Goal: Check status: Check status

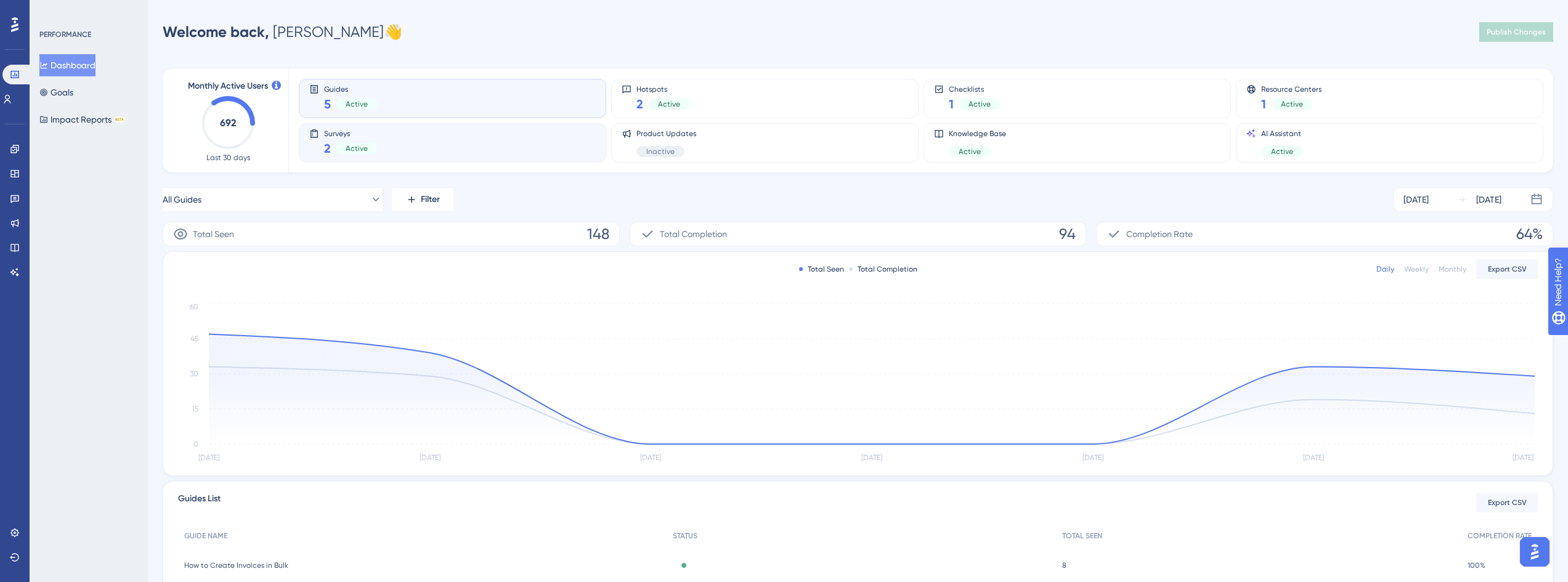
click at [393, 144] on div "Surveys 2 Active" at bounding box center [452, 143] width 286 height 29
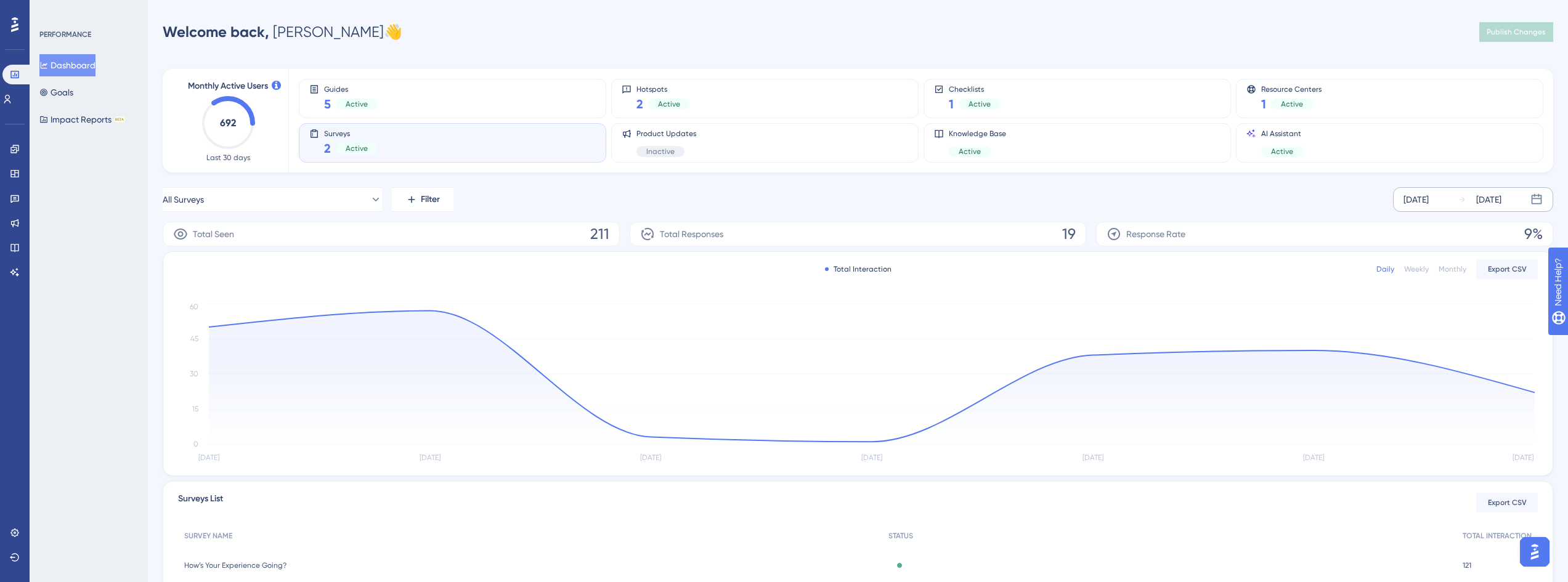
click at [1460, 200] on icon at bounding box center [1462, 199] width 9 height 9
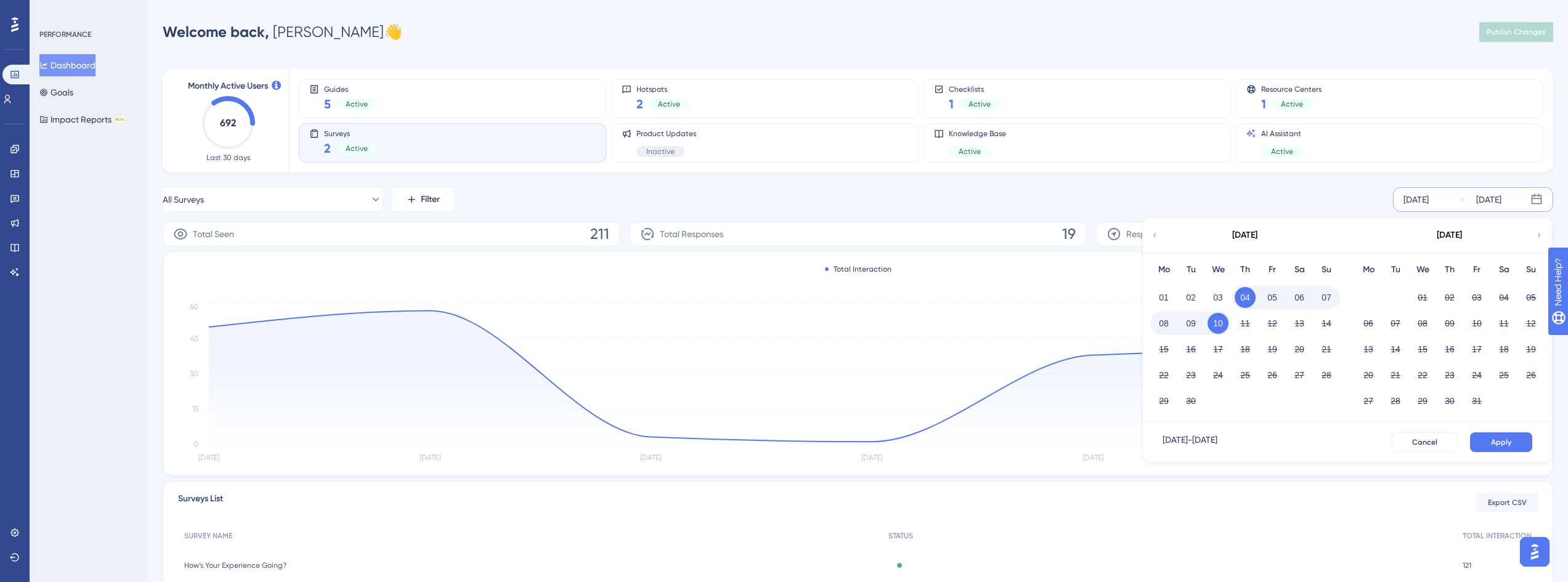
click at [1160, 234] on div "September 2025" at bounding box center [1244, 235] width 203 height 34
click at [1421, 194] on div "[DATE]" at bounding box center [1415, 199] width 25 height 15
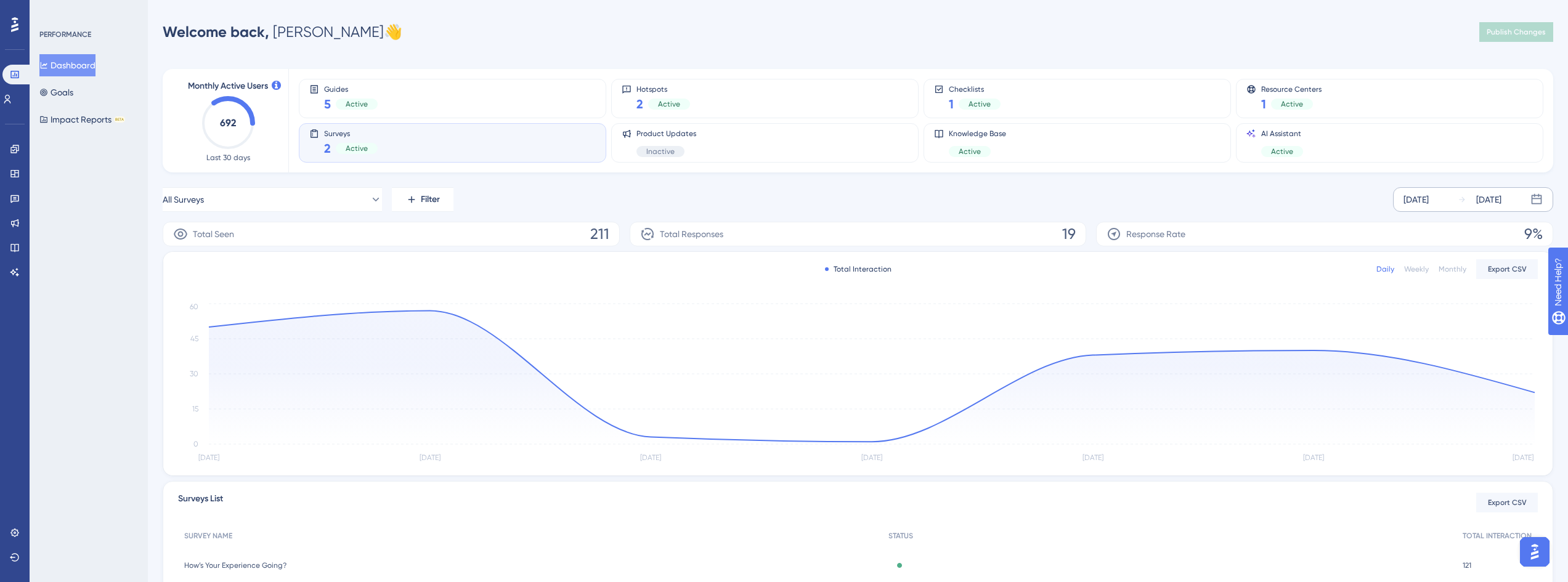
click at [1429, 199] on div "[DATE]" at bounding box center [1415, 199] width 25 height 15
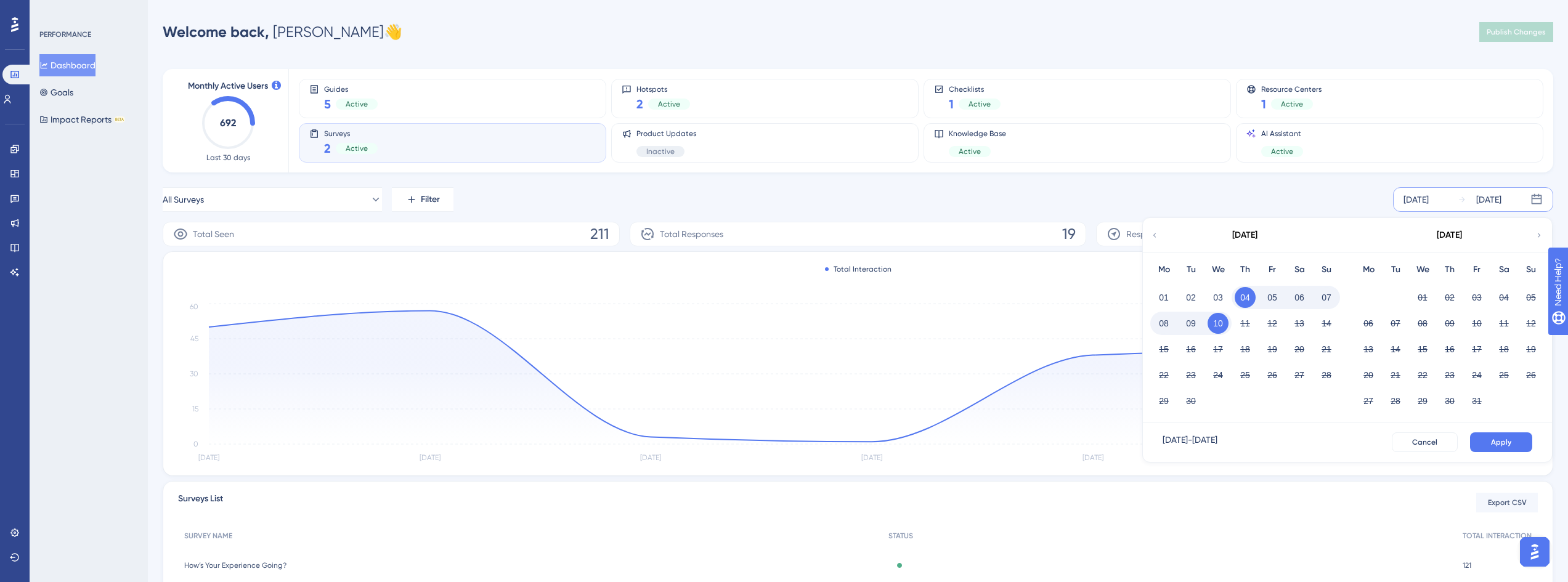
click at [1154, 235] on icon at bounding box center [1155, 235] width 3 height 4
click at [1369, 398] on button "25" at bounding box center [1368, 401] width 21 height 21
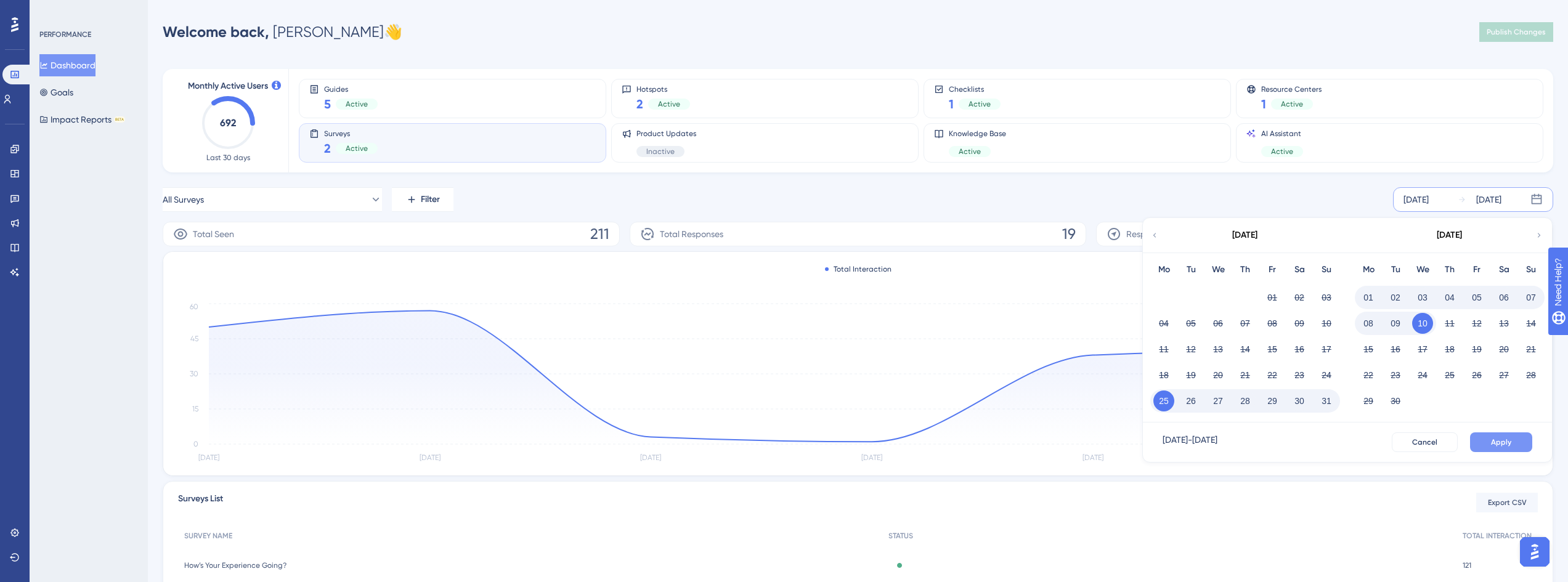
click at [1499, 439] on span "Apply" at bounding box center [1501, 443] width 20 height 10
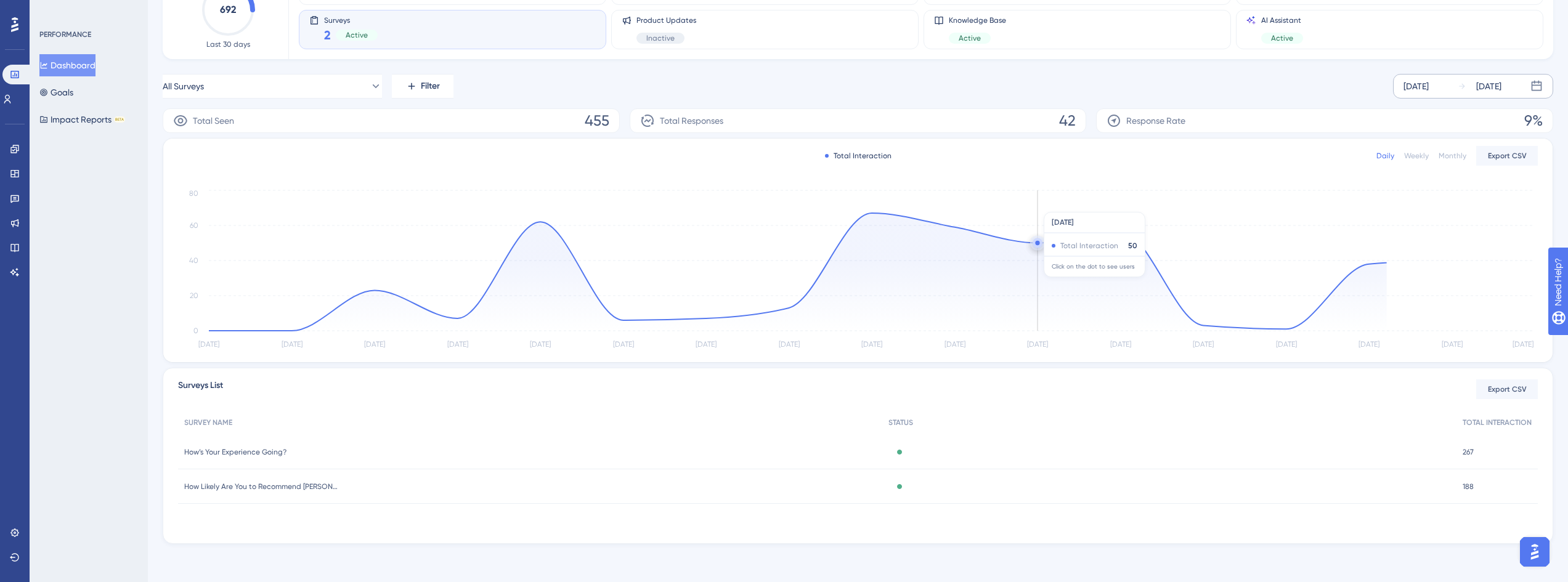
scroll to position [114, 0]
click at [263, 453] on span "How’s Your Experience Going?" at bounding box center [235, 451] width 102 height 10
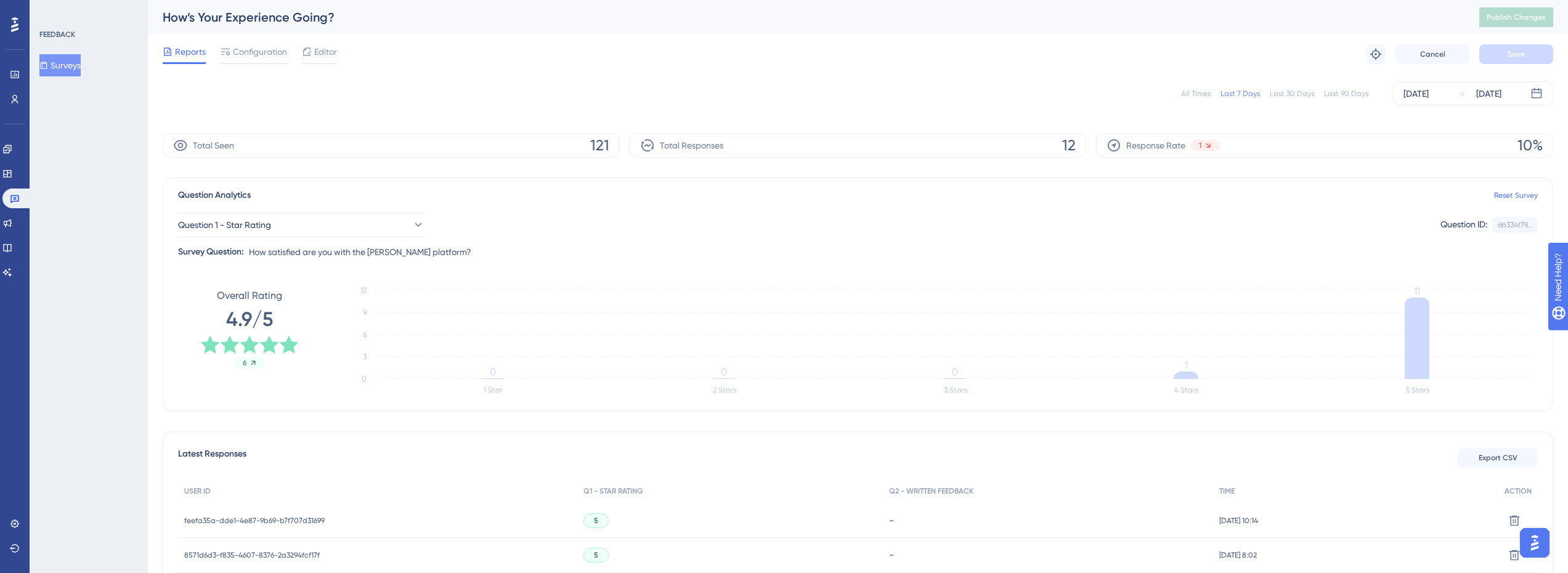
click at [1338, 95] on div "Last 90 Days" at bounding box center [1346, 94] width 44 height 10
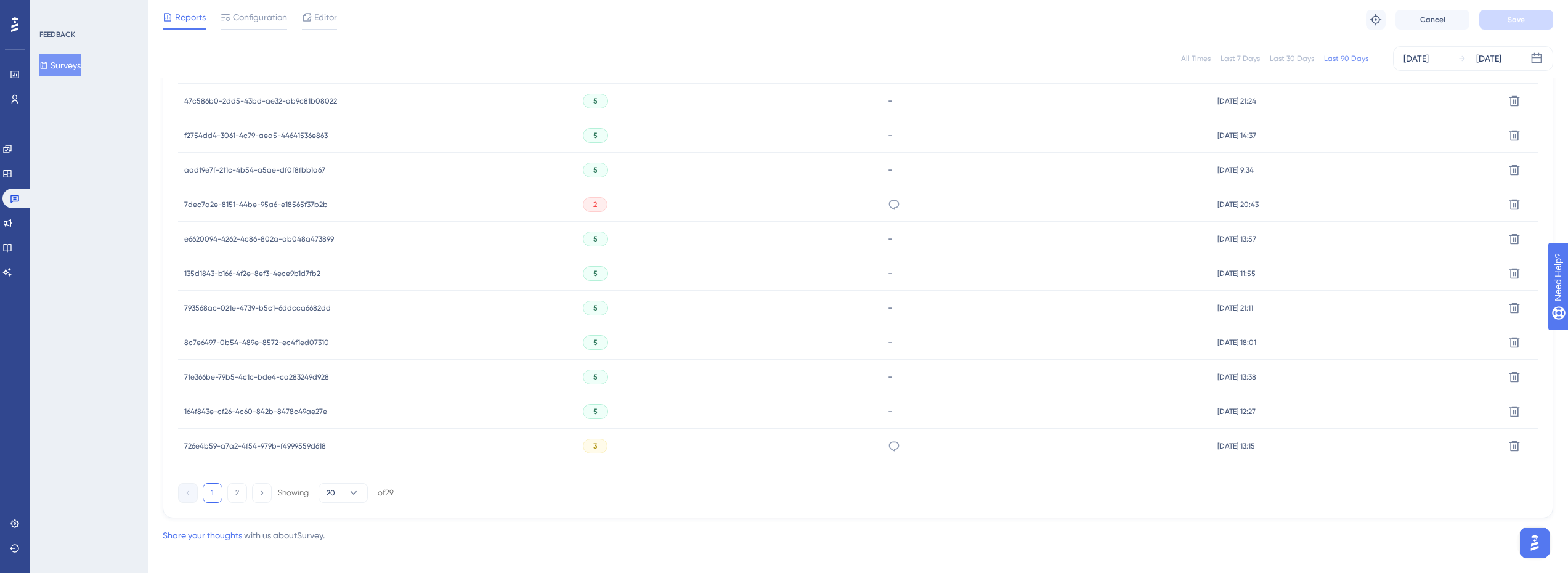
scroll to position [734, 0]
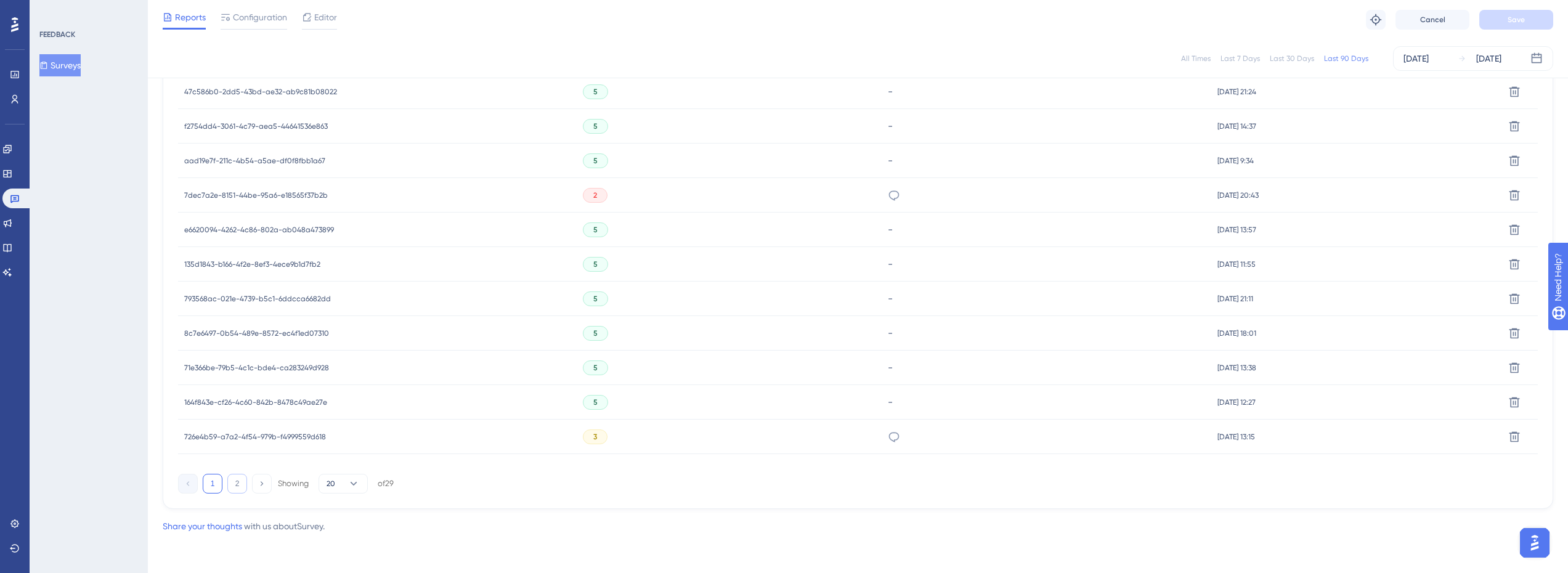
click at [231, 487] on button "2" at bounding box center [237, 484] width 20 height 20
click at [212, 484] on button "1" at bounding box center [213, 484] width 20 height 20
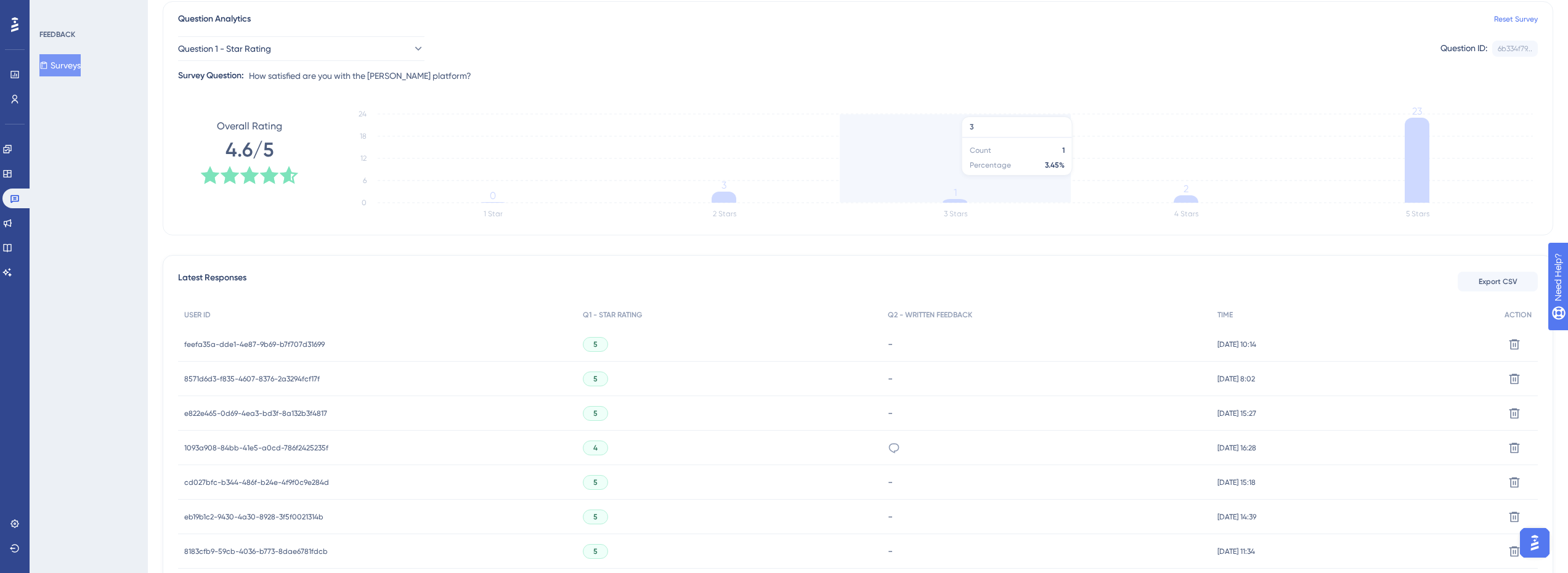
scroll to position [0, 0]
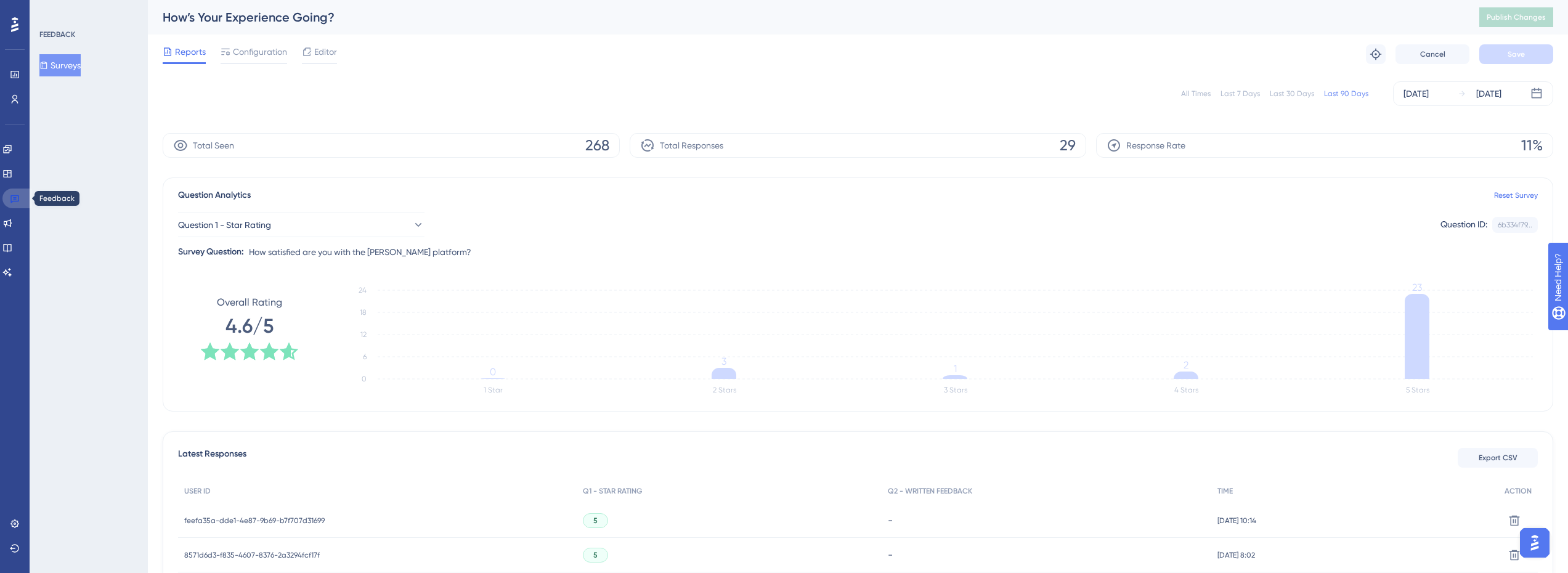
click at [14, 199] on icon at bounding box center [15, 199] width 10 height 10
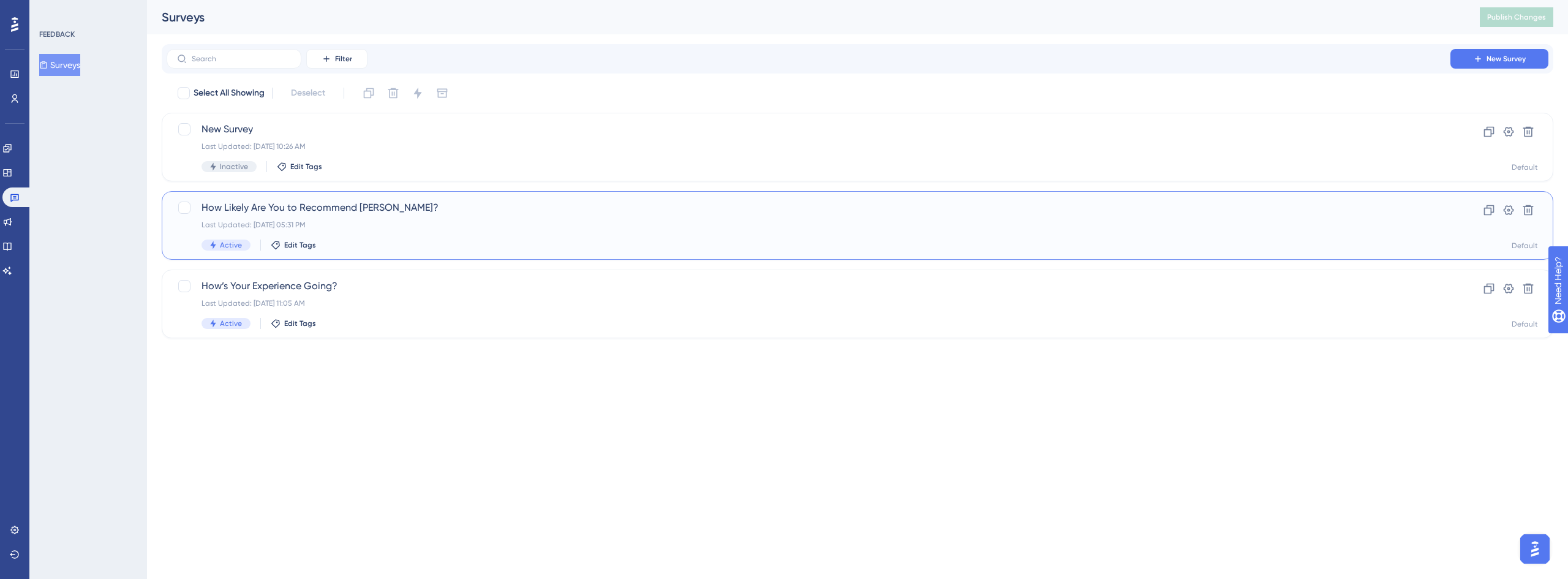
click at [348, 213] on span "How Likely Are You to Recommend [PERSON_NAME]?" at bounding box center [808, 207] width 1214 height 15
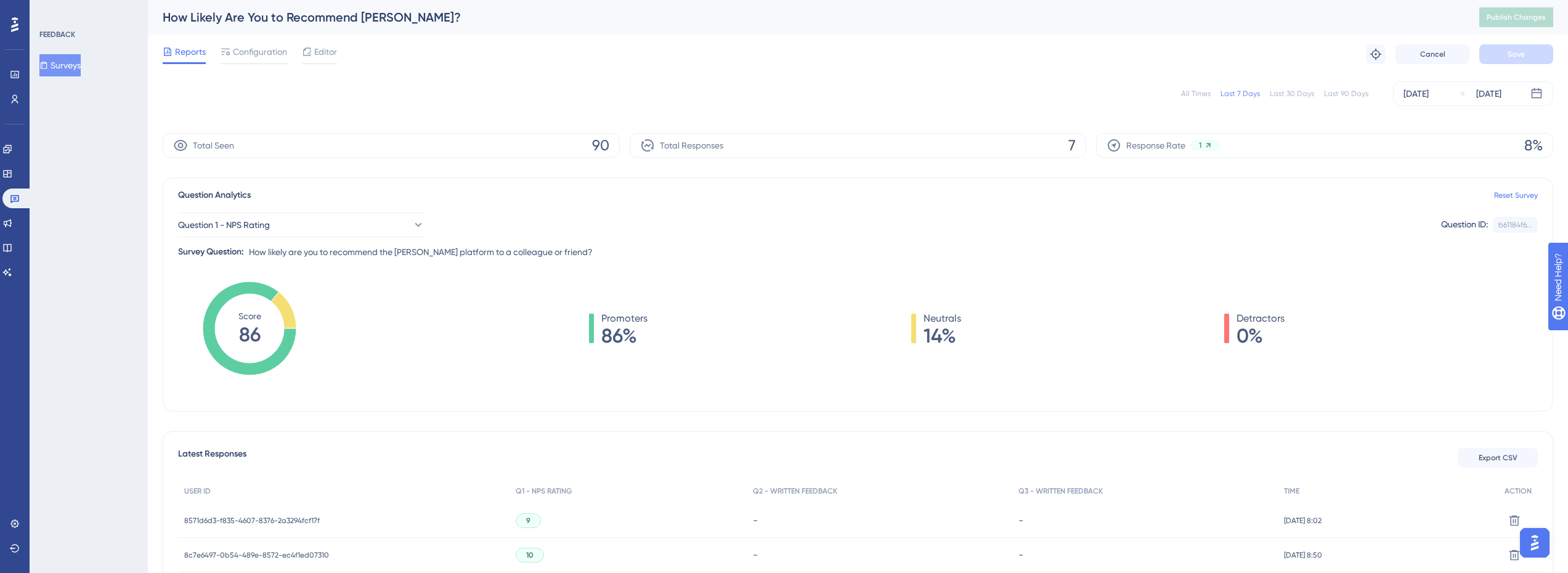
click at [1351, 99] on div "All Times Last 7 Days Last 30 Days Last 90 Days Sep 04 2025 Sep 10 2025" at bounding box center [858, 94] width 1390 height 25
click at [1352, 93] on div "Last 90 Days" at bounding box center [1346, 94] width 44 height 10
click at [10, 74] on link at bounding box center [15, 75] width 10 height 20
